Goal: Find specific page/section: Find specific page/section

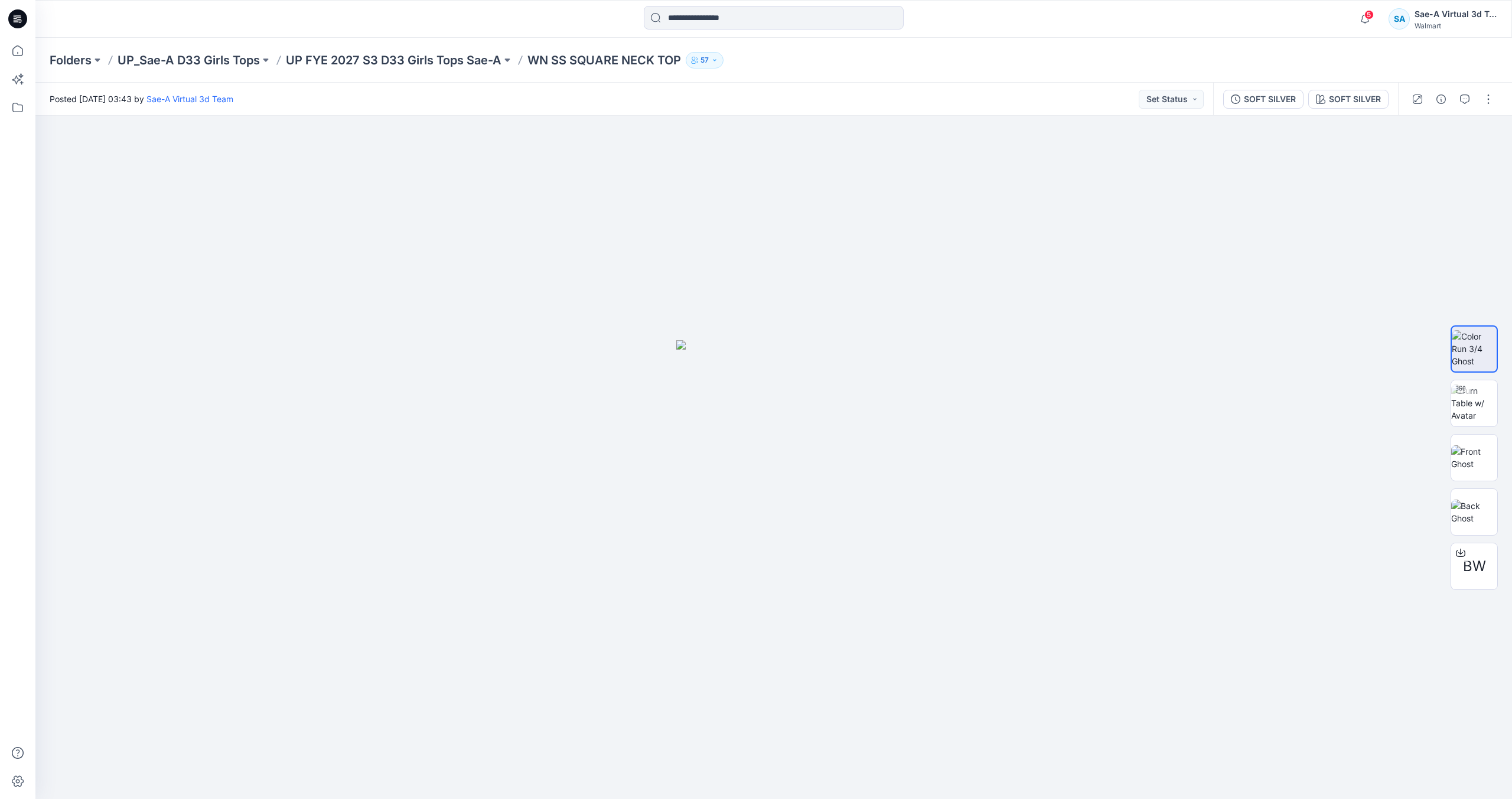
click at [23, 22] on icon at bounding box center [18, 18] width 19 height 19
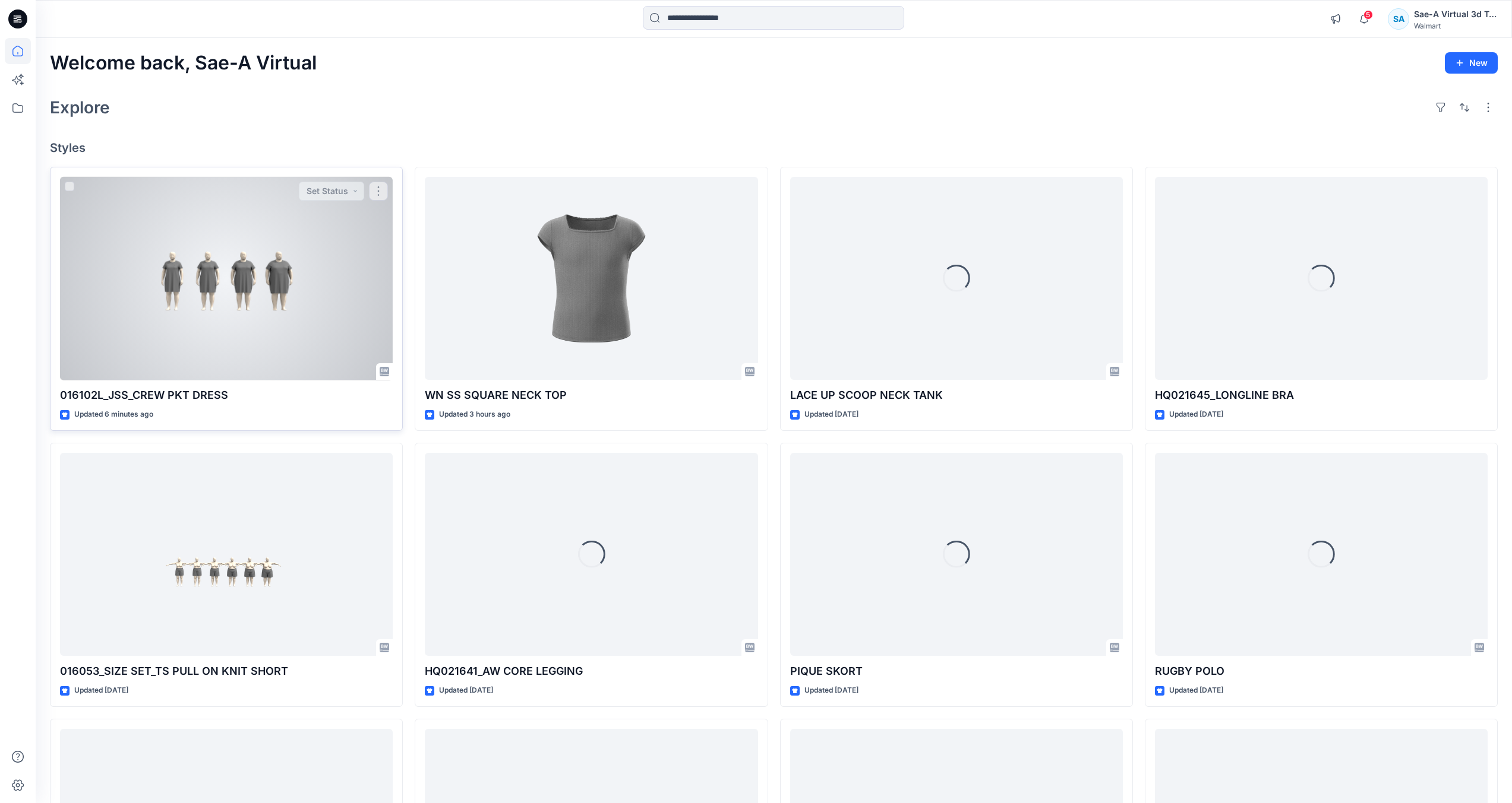
click at [220, 310] on div at bounding box center [226, 278] width 332 height 204
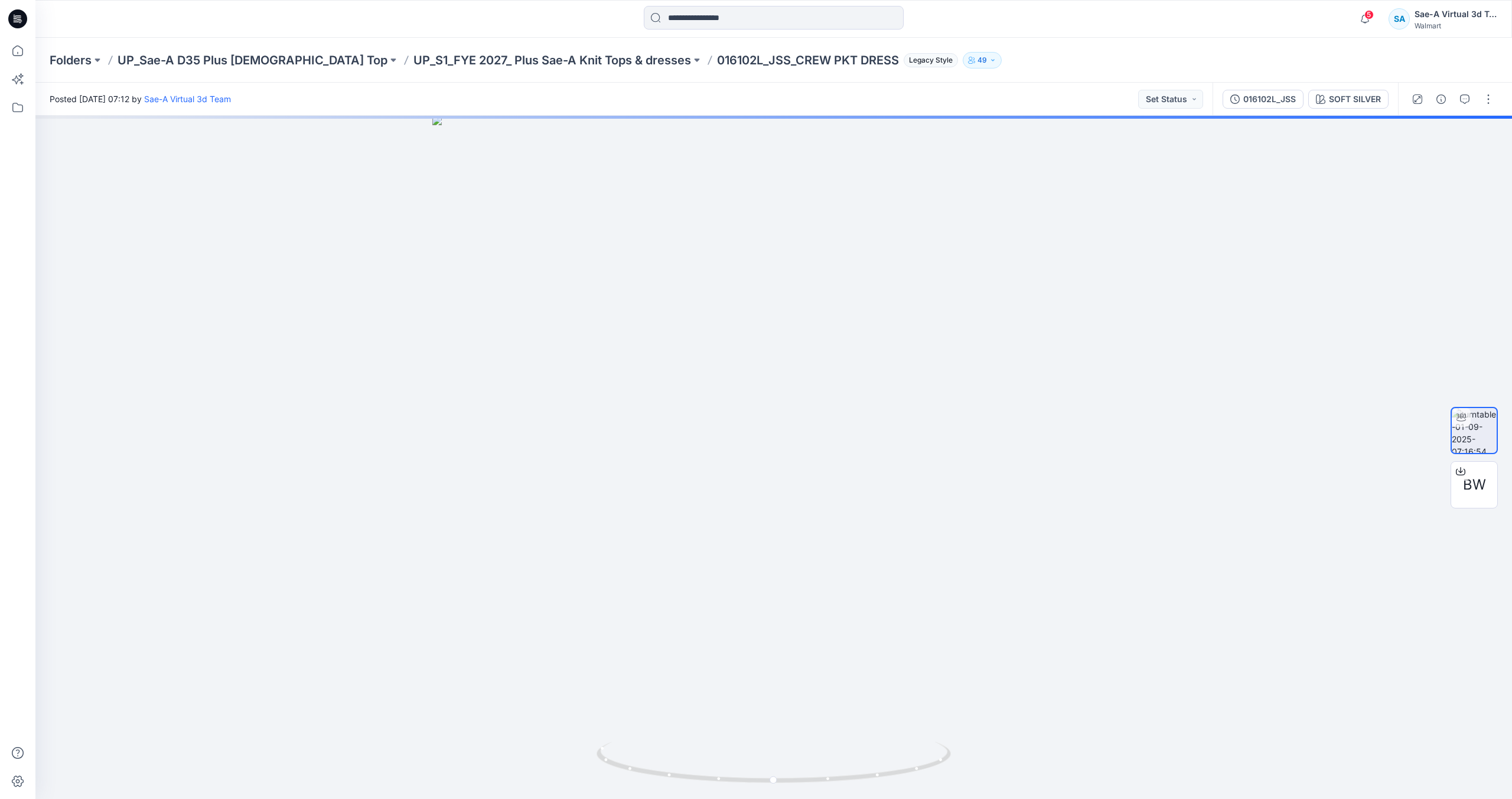
click at [25, 20] on icon at bounding box center [18, 18] width 19 height 19
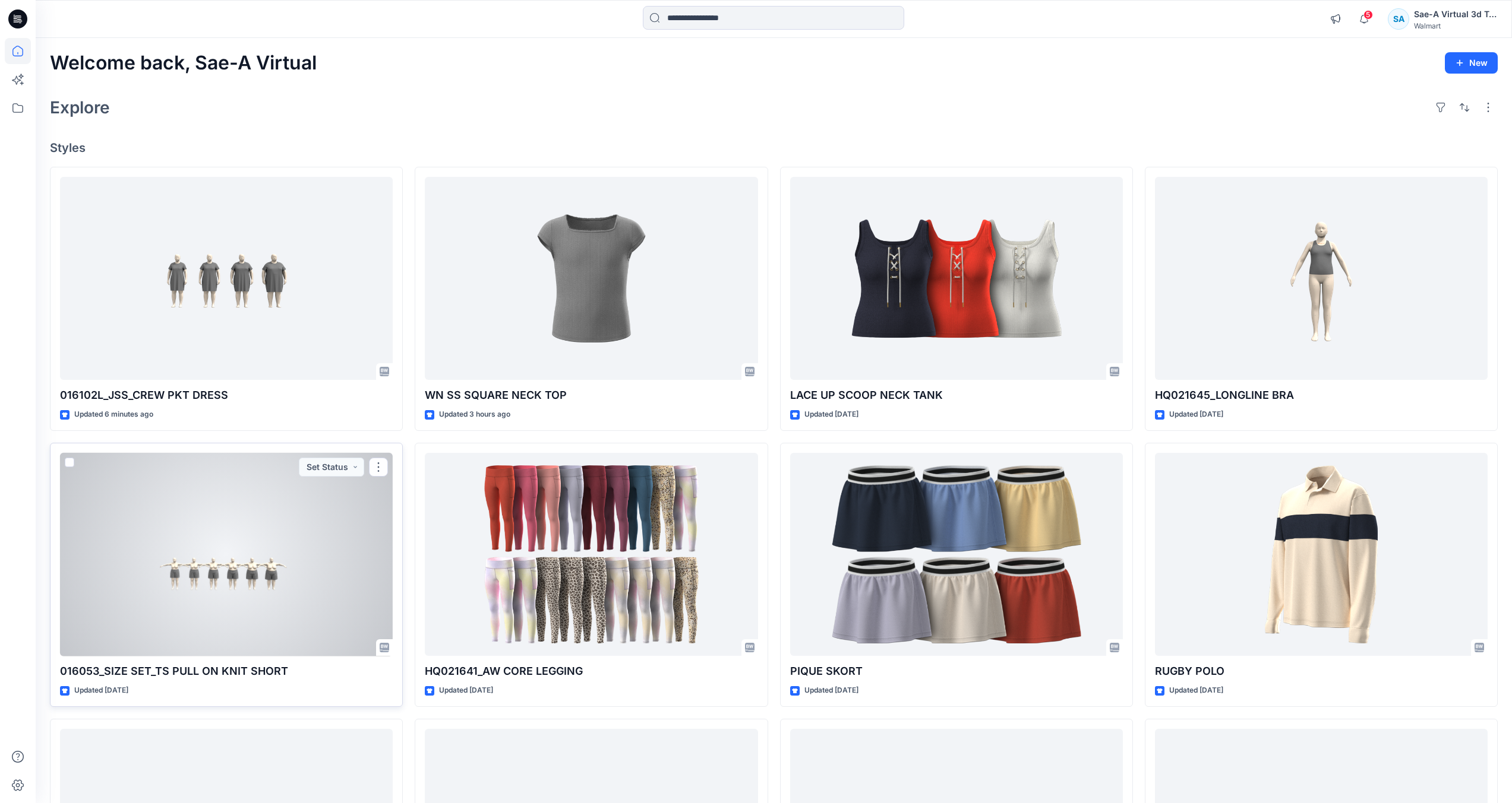
click at [202, 519] on div at bounding box center [226, 554] width 332 height 204
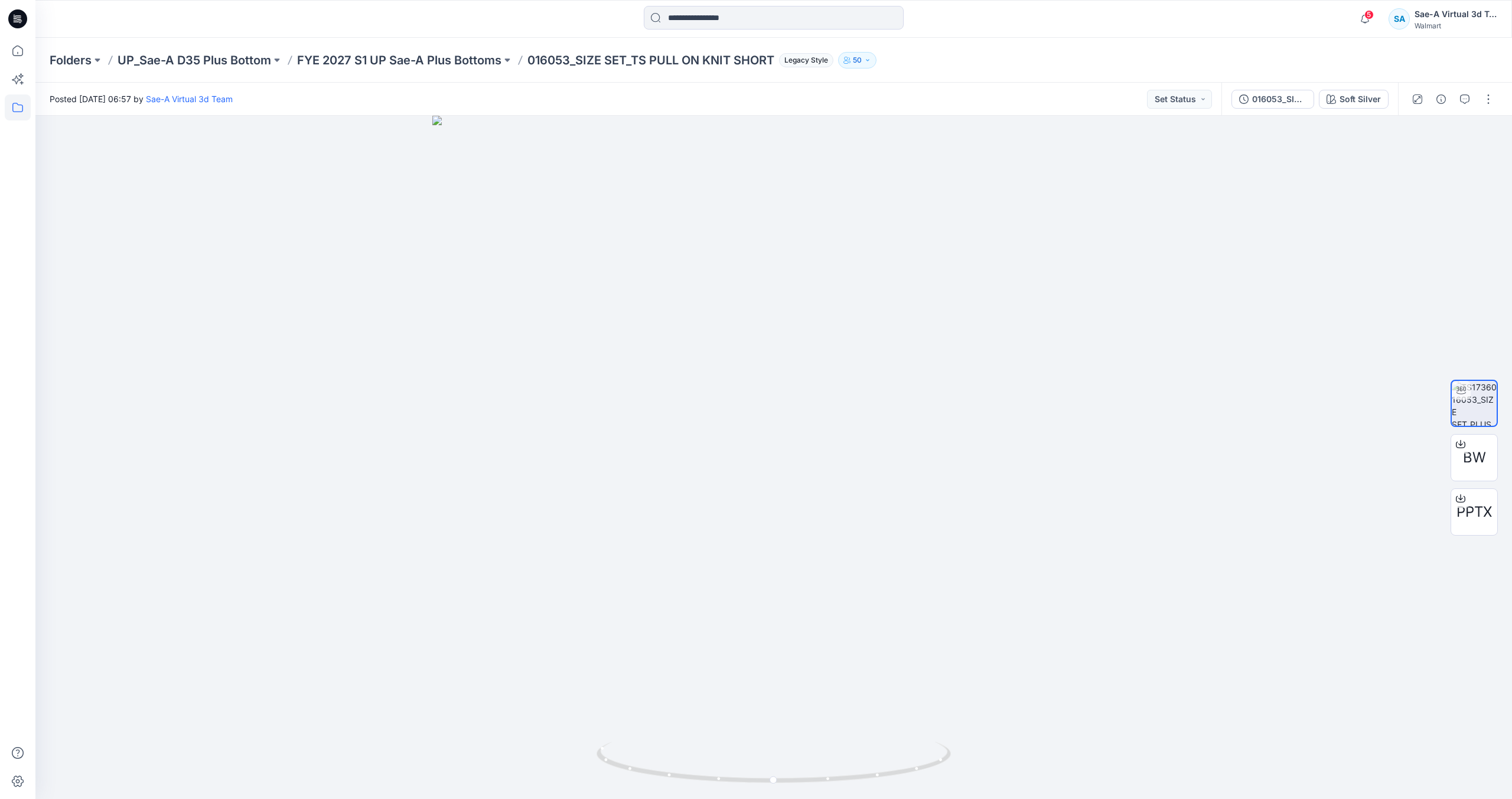
click at [20, 113] on icon at bounding box center [17, 107] width 26 height 26
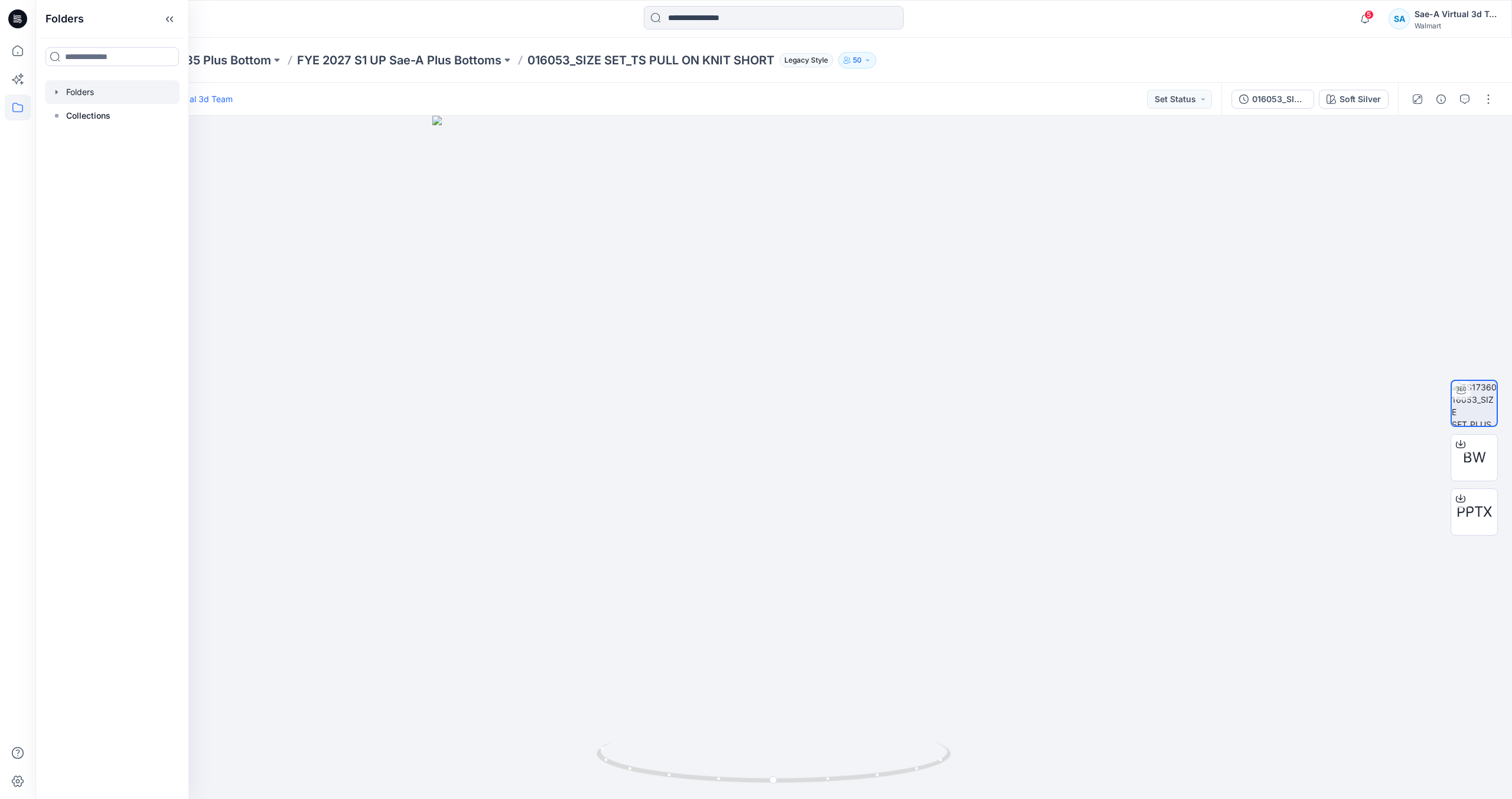
click at [98, 93] on div at bounding box center [112, 92] width 135 height 24
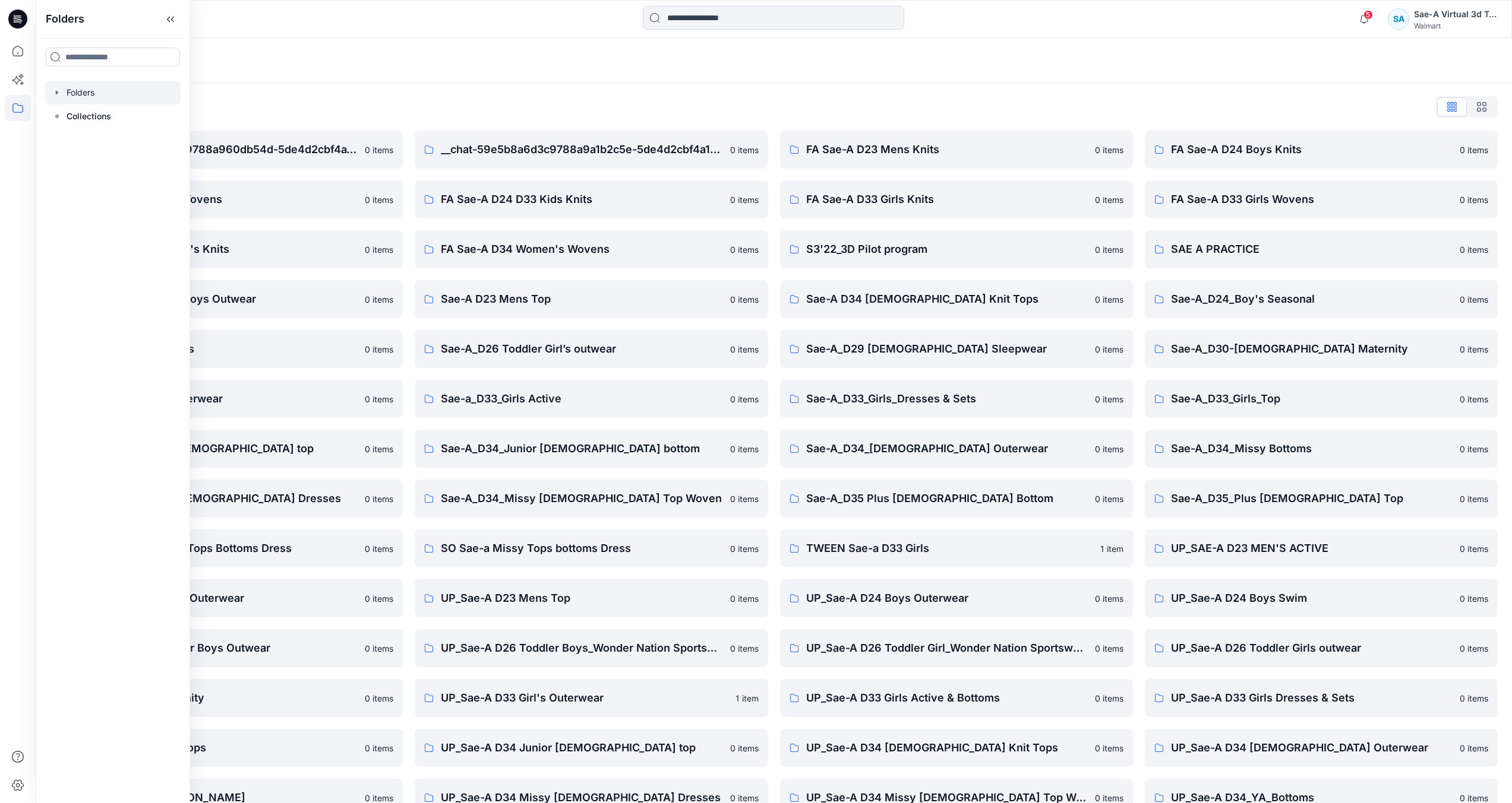
click at [541, 59] on div "Folders" at bounding box center [727, 60] width 1355 height 17
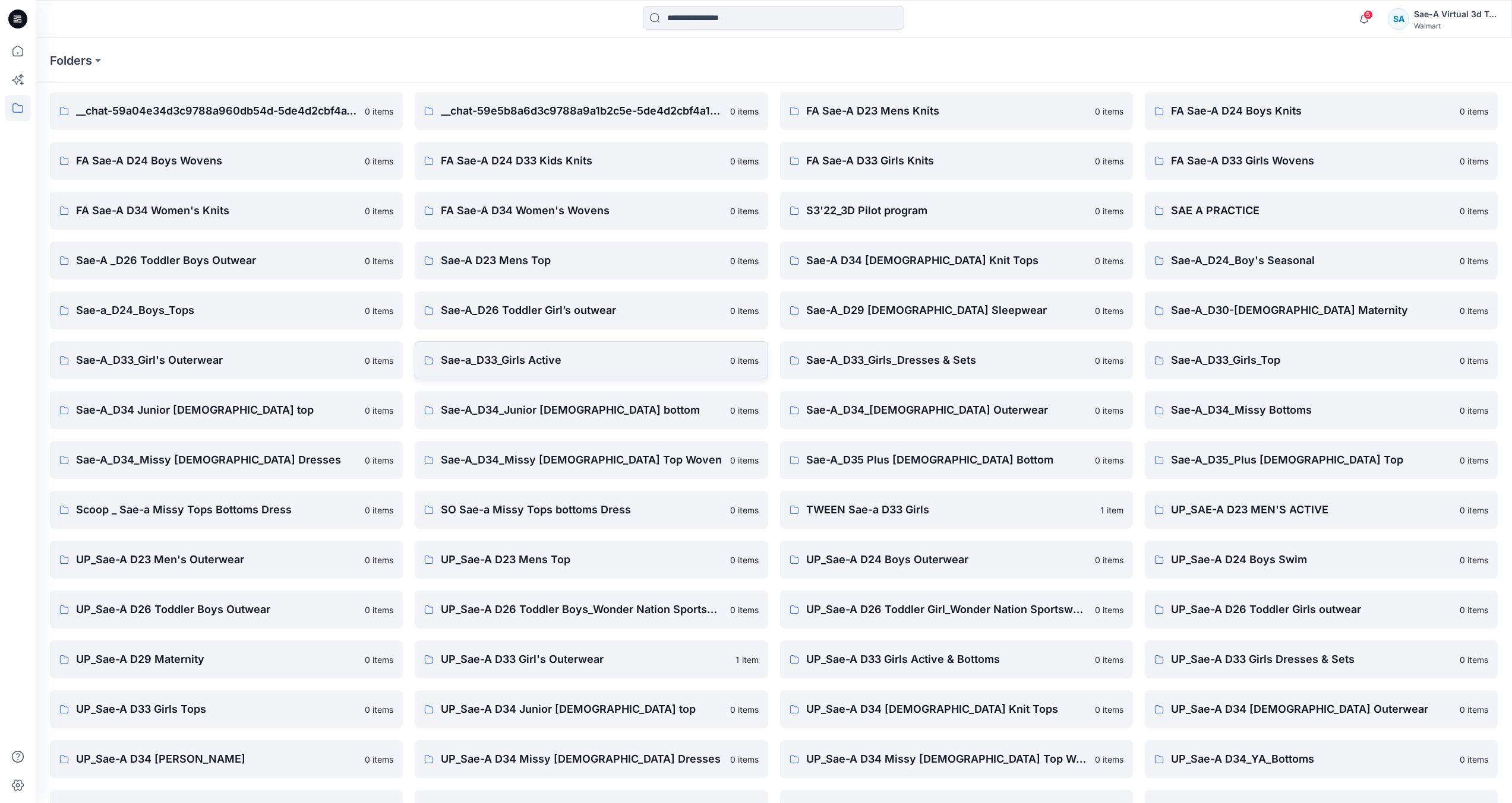
scroll to position [78, 0]
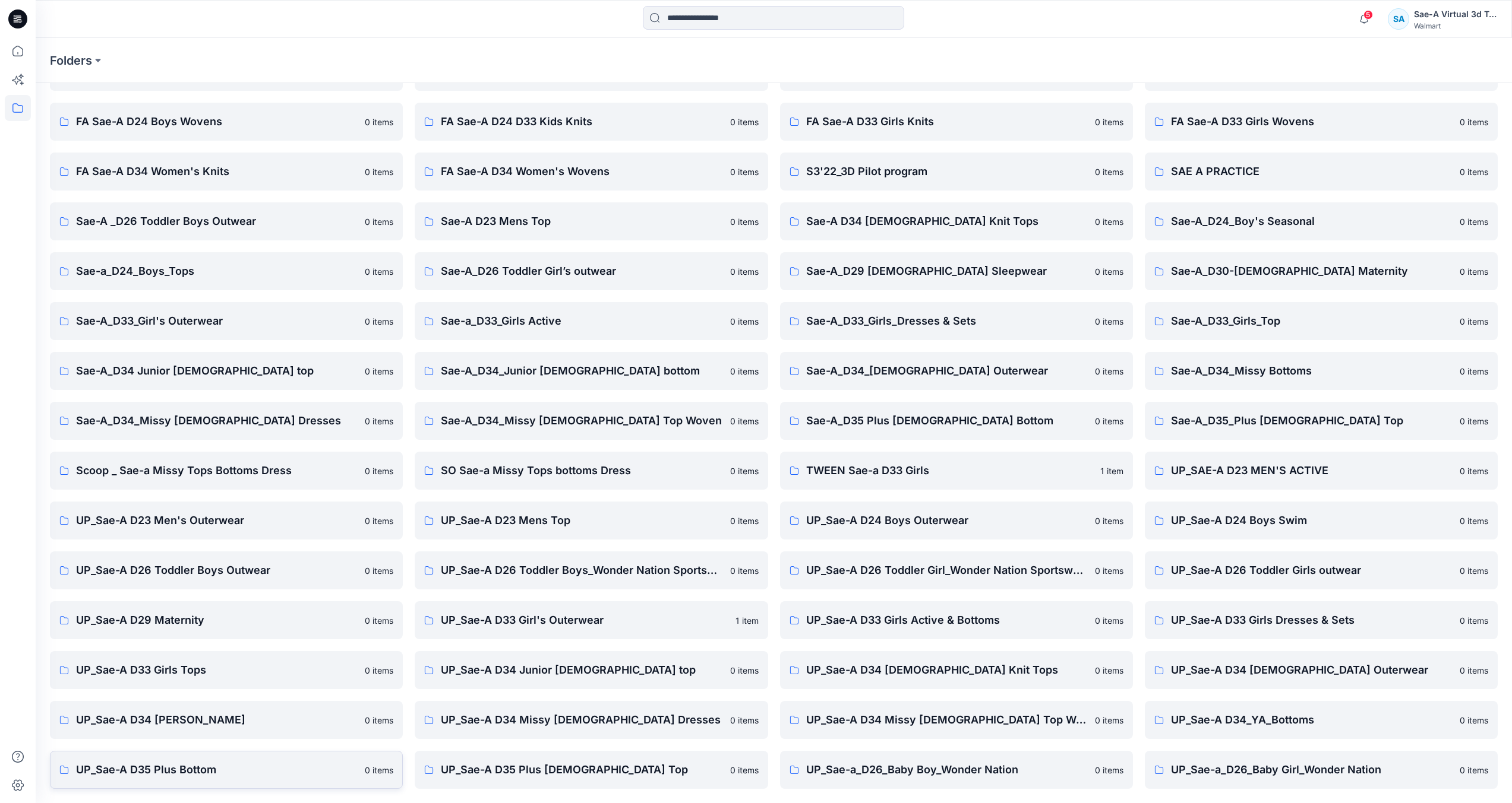
click at [217, 765] on p "UP_Sae-A D35 Plus Bottom" at bounding box center [217, 770] width 281 height 17
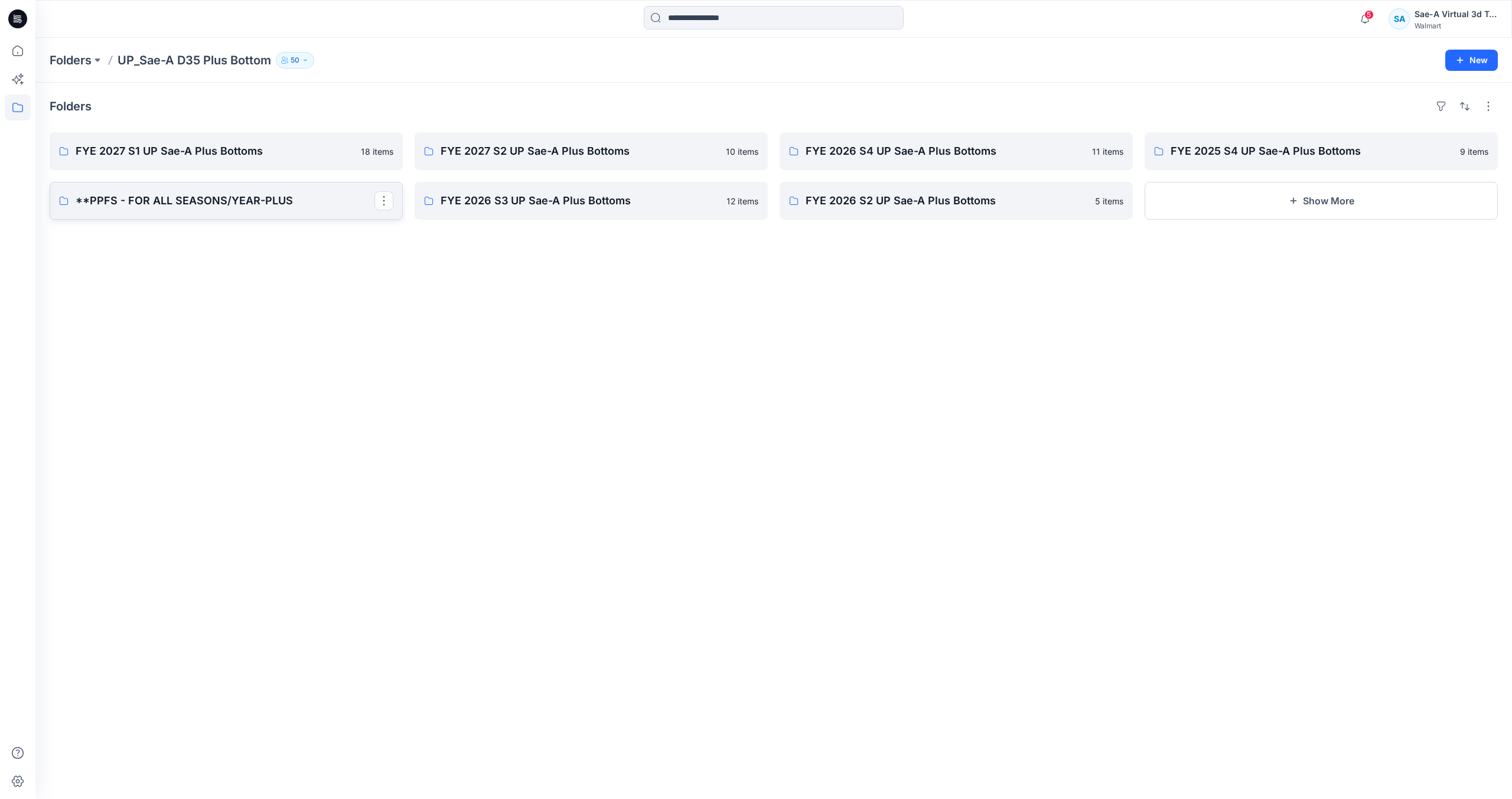
click at [175, 200] on p "**PPFS - FOR ALL SEASONS/YEAR-PLUS" at bounding box center [225, 201] width 299 height 16
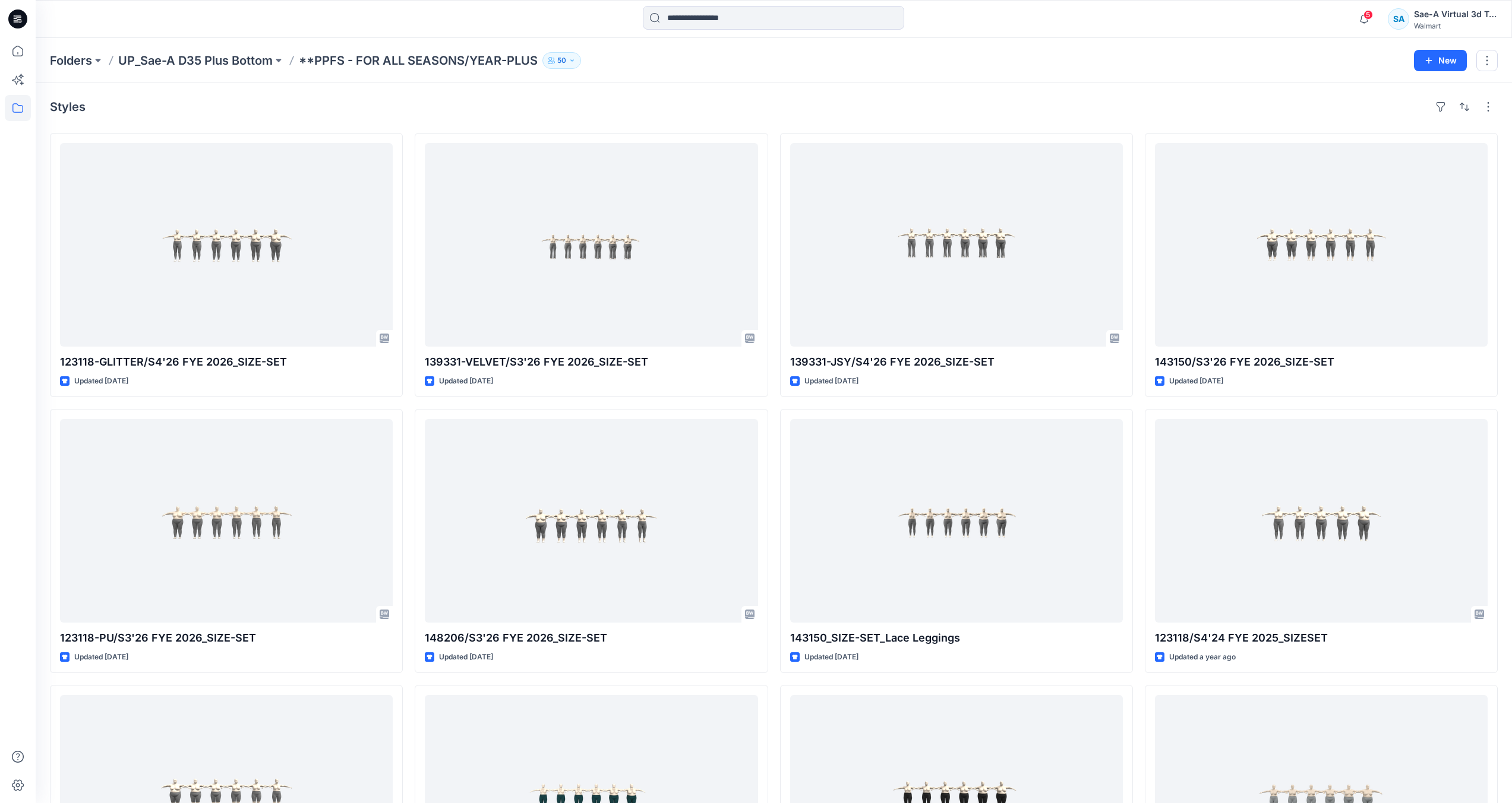
drag, startPoint x: 3, startPoint y: 7, endPoint x: 613, endPoint y: 62, distance: 612.5
click at [613, 62] on div "Folders UP_Sae-A D35 Plus Bottom **PPFS - FOR ALL SEASONS/YEAR-PLUS 50" at bounding box center [727, 60] width 1355 height 17
click at [86, 57] on p "Folders" at bounding box center [71, 60] width 42 height 17
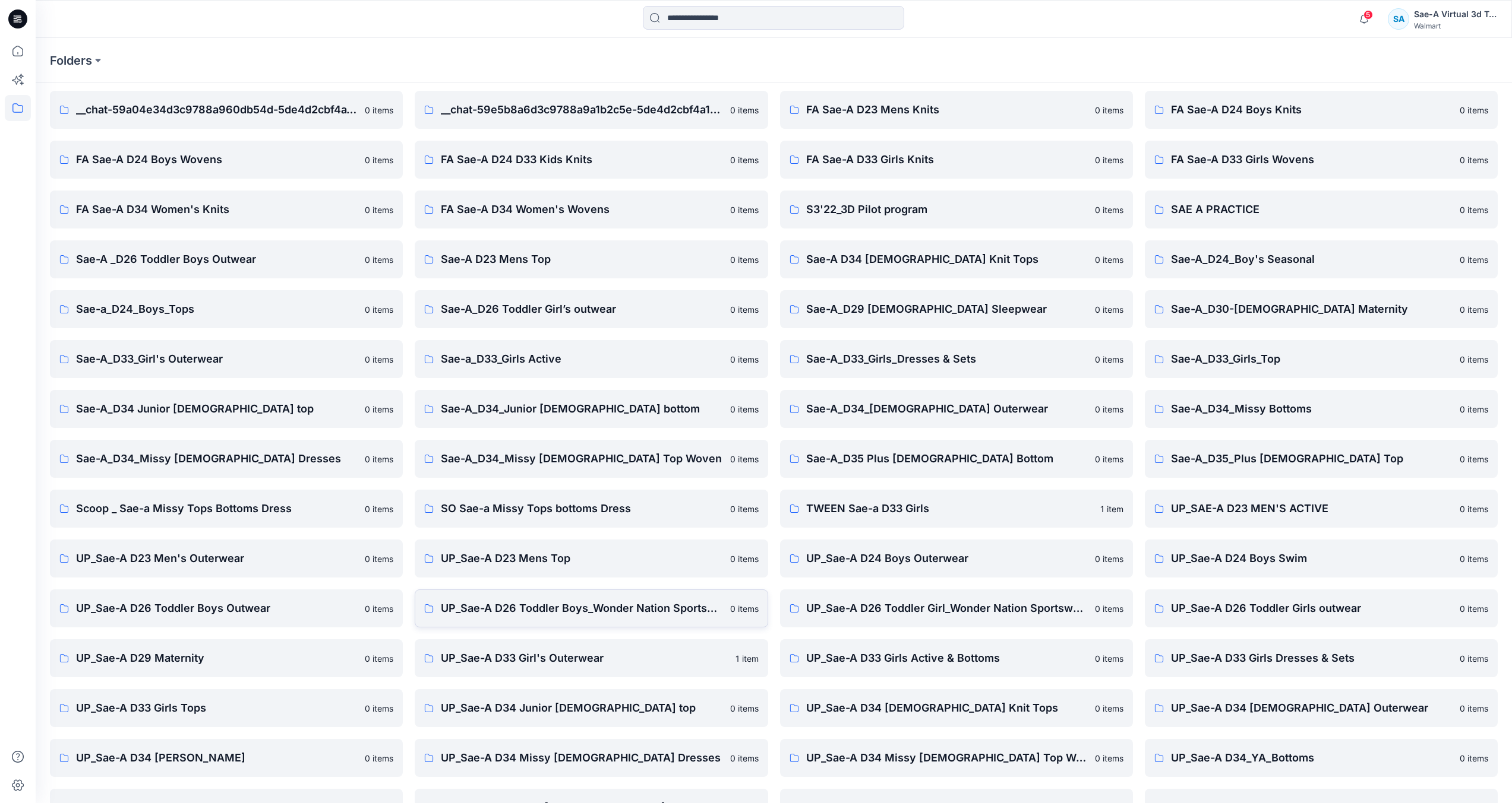
scroll to position [78, 0]
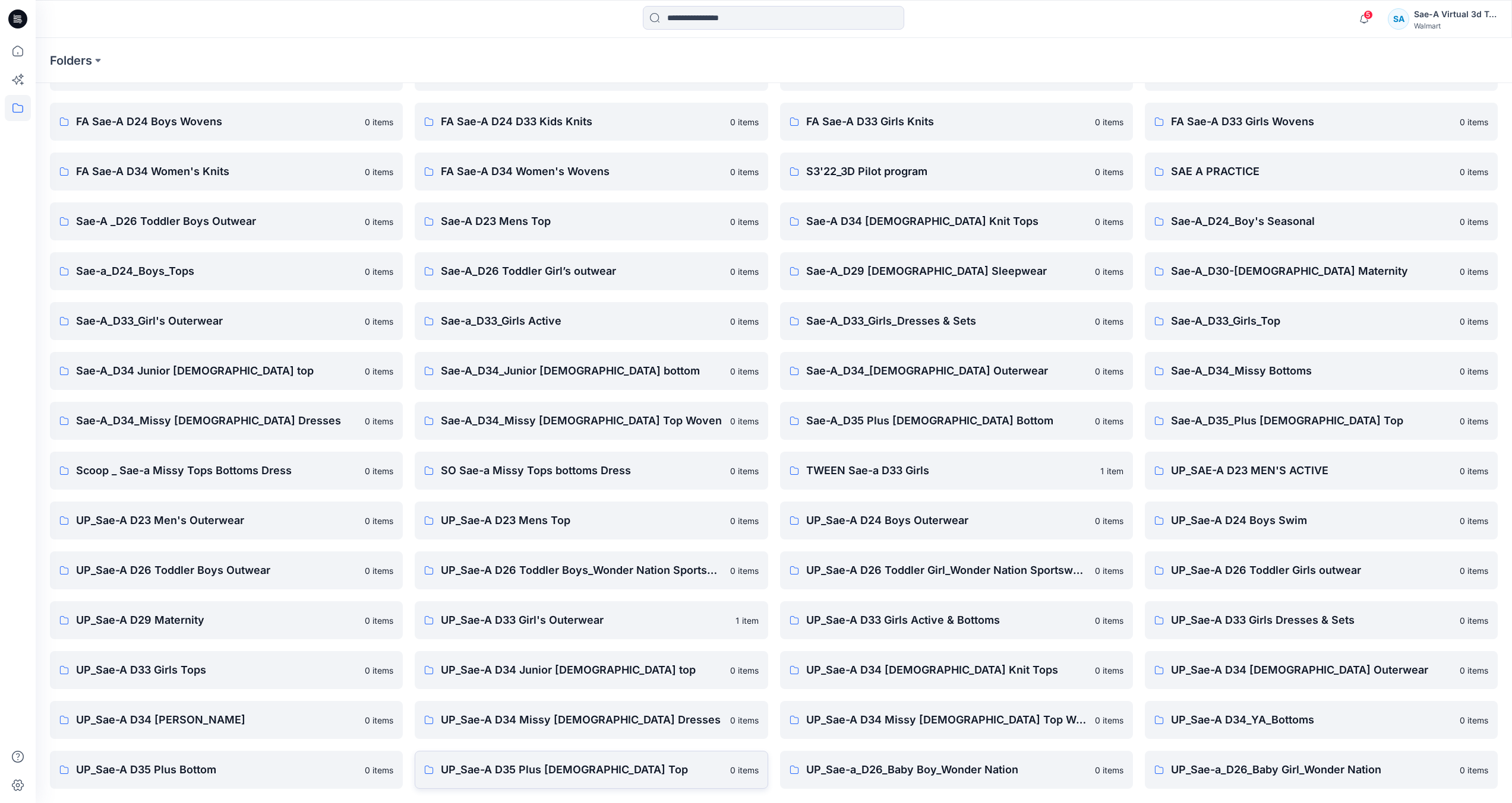
click at [630, 776] on p "UP_Sae-A D35 Plus [DEMOGRAPHIC_DATA] Top" at bounding box center [581, 770] width 281 height 17
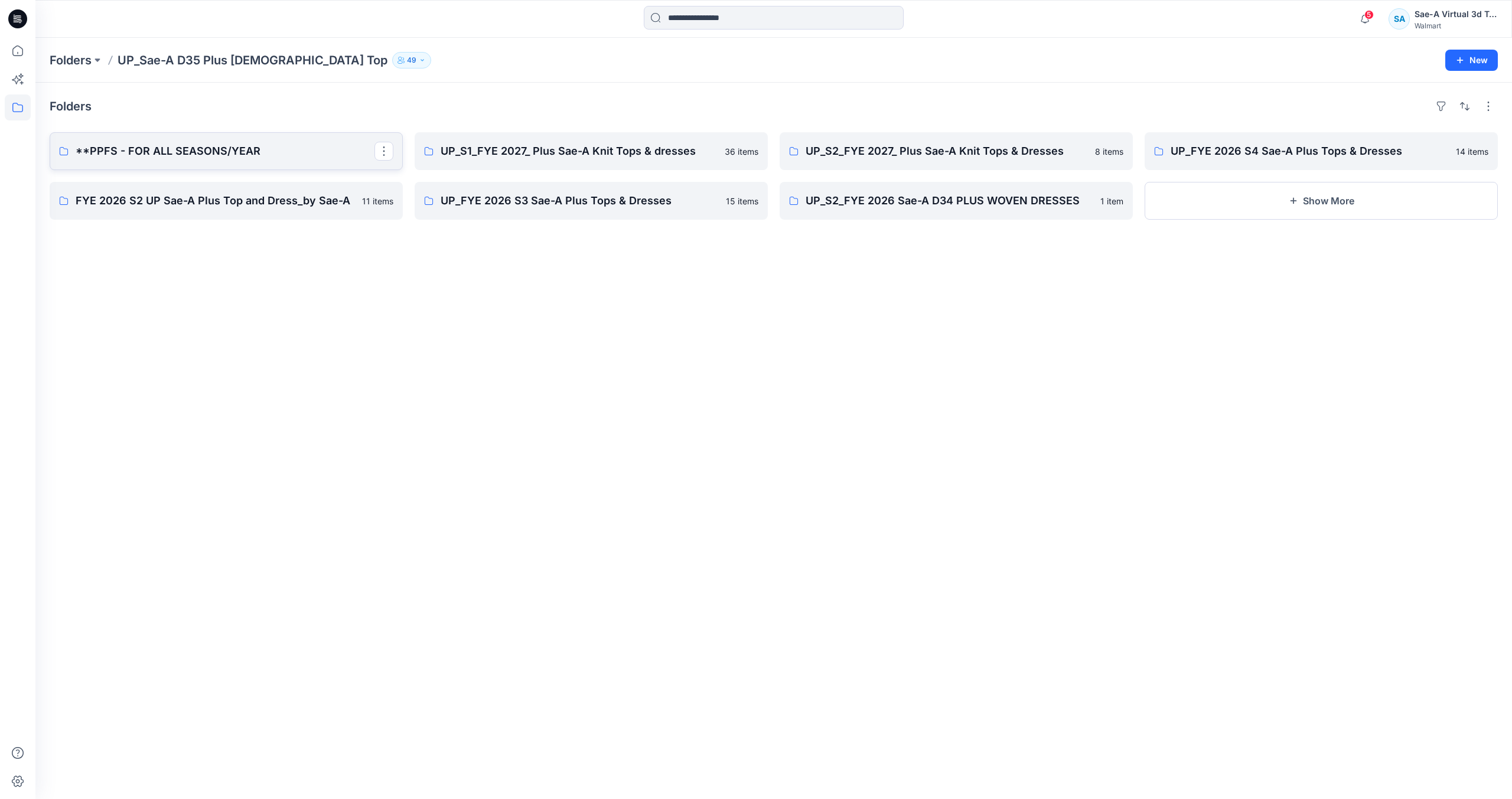
click at [245, 146] on p "**PPFS - FOR ALL SEASONS/YEAR" at bounding box center [225, 151] width 299 height 16
